Goal: Navigation & Orientation: Find specific page/section

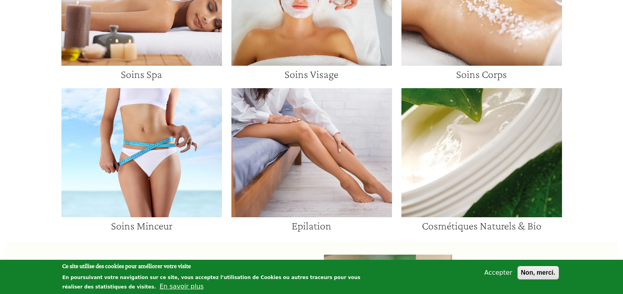
scroll to position [603, 0]
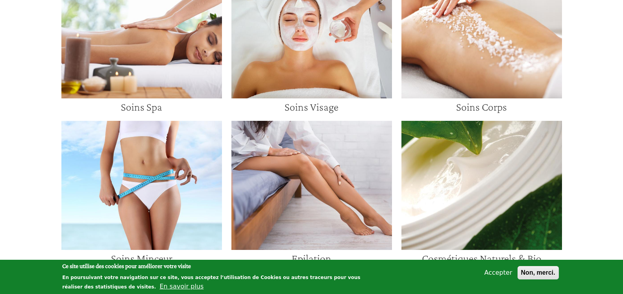
click at [310, 68] on img at bounding box center [312, 34] width 161 height 130
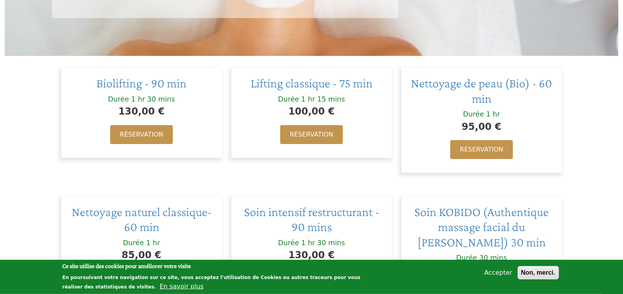
scroll to position [281, 0]
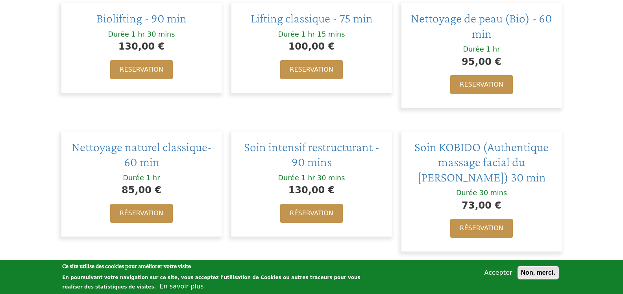
click at [543, 271] on button "Non, merci." at bounding box center [538, 272] width 41 height 13
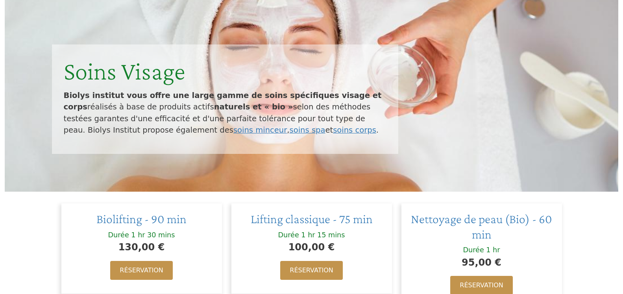
scroll to position [0, 0]
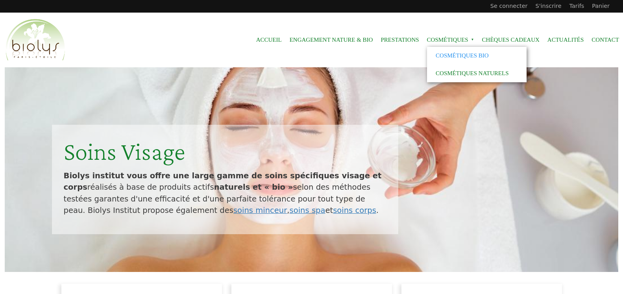
click at [460, 54] on link "Cosmétiques Bio" at bounding box center [477, 56] width 100 height 18
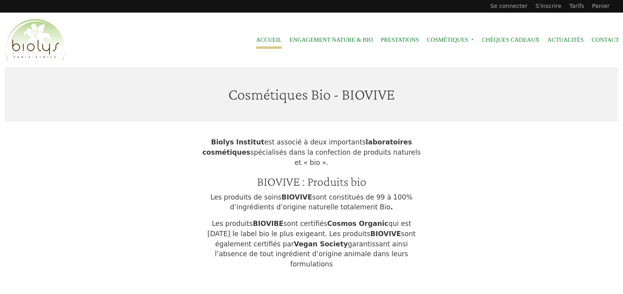
click at [260, 37] on link "Accueil" at bounding box center [269, 40] width 26 height 18
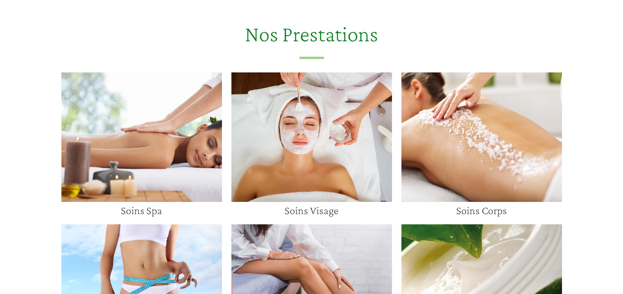
scroll to position [603, 0]
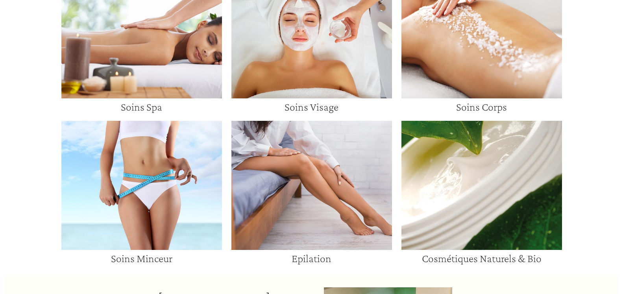
click at [273, 185] on img at bounding box center [312, 186] width 161 height 130
